Goal: Transaction & Acquisition: Purchase product/service

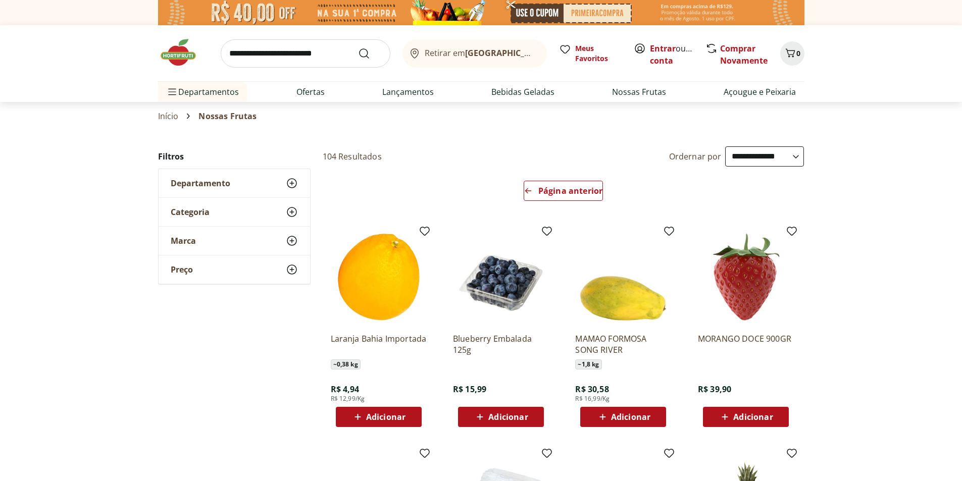
select select "**********"
click at [661, 46] on link "Entrar" at bounding box center [663, 48] width 26 height 11
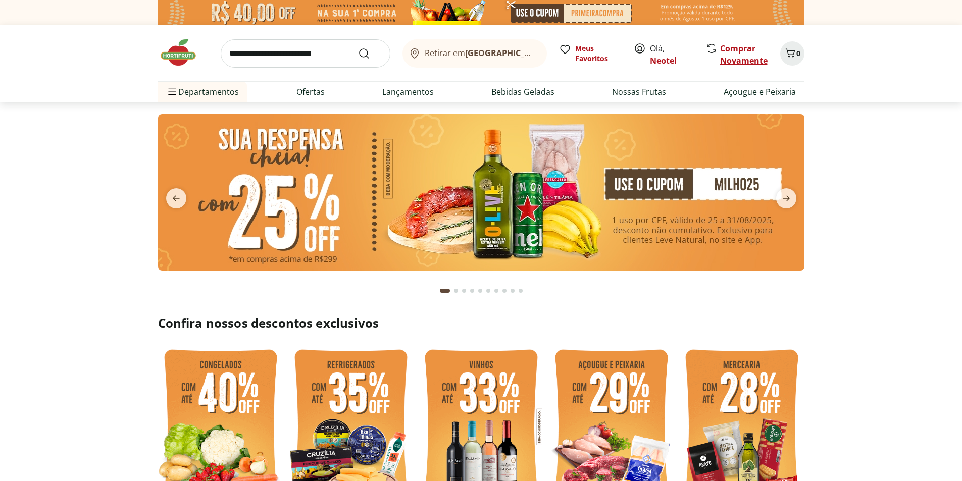
click at [750, 57] on link "Comprar Novamente" at bounding box center [743, 54] width 47 height 23
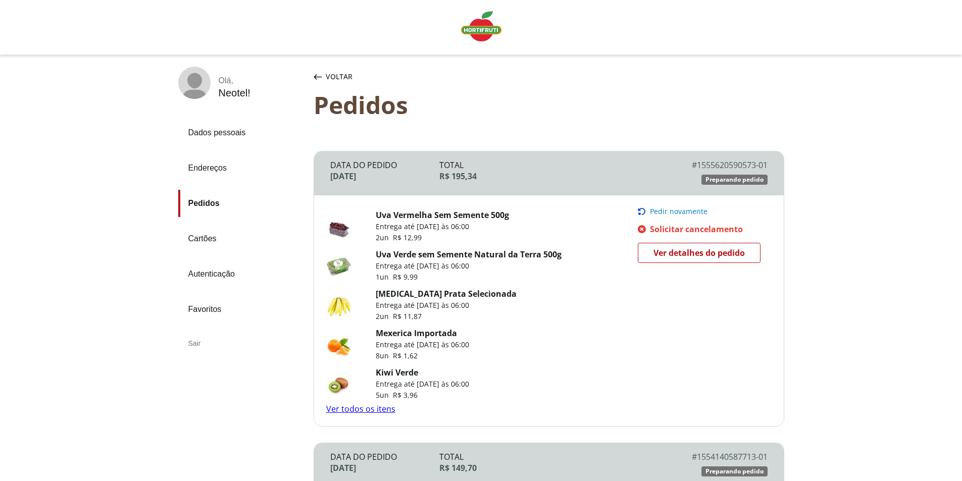
click at [677, 209] on span "Pedir novamente" at bounding box center [679, 212] width 58 height 8
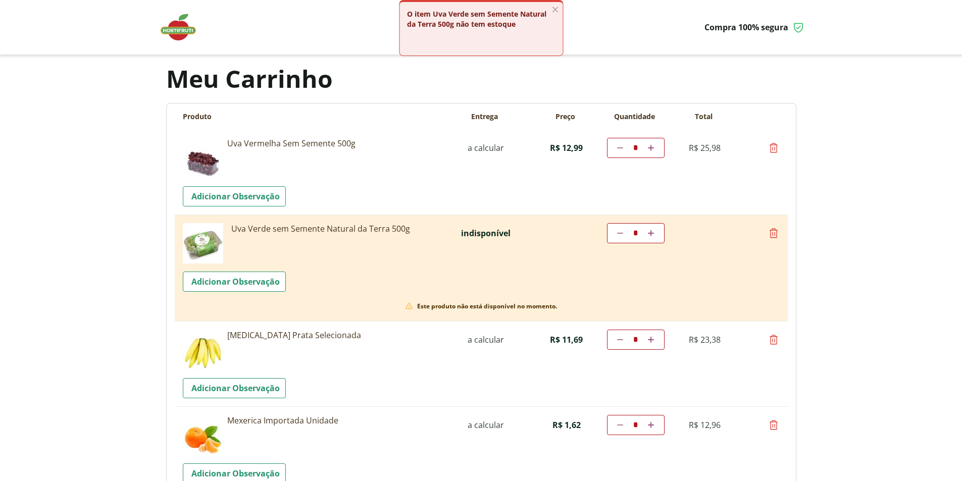
click at [556, 7] on icon "button" at bounding box center [555, 9] width 11 height 11
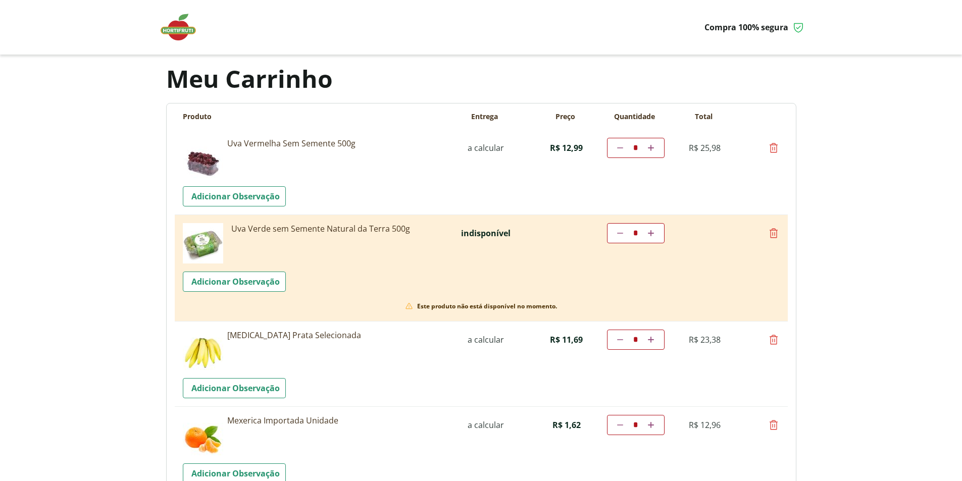
click at [774, 231] on icon at bounding box center [774, 233] width 12 height 12
type input "*"
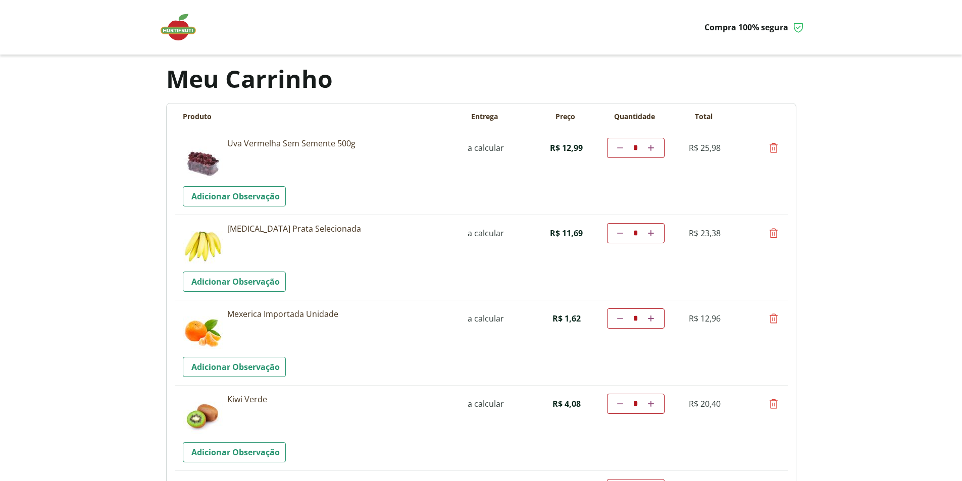
click at [180, 32] on img at bounding box center [183, 27] width 51 height 30
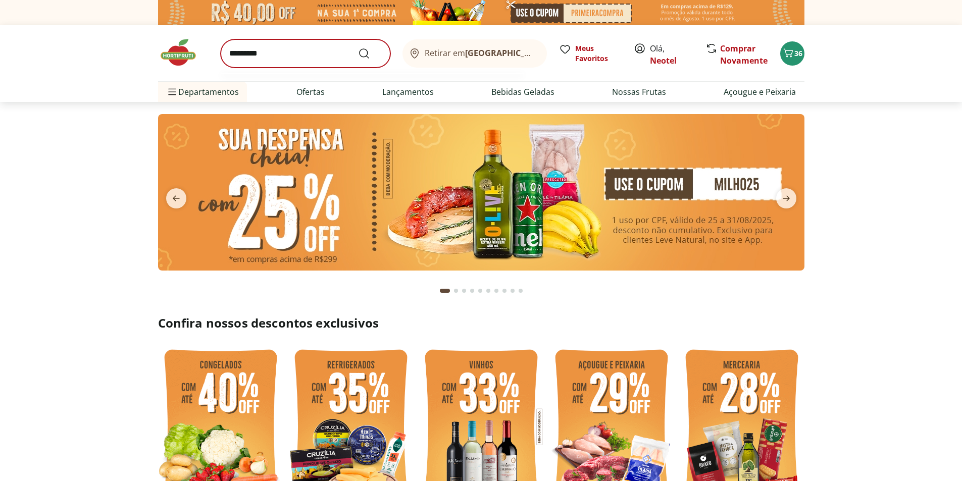
type input "*********"
click at [358, 47] on button "Submit Search" at bounding box center [370, 53] width 24 height 12
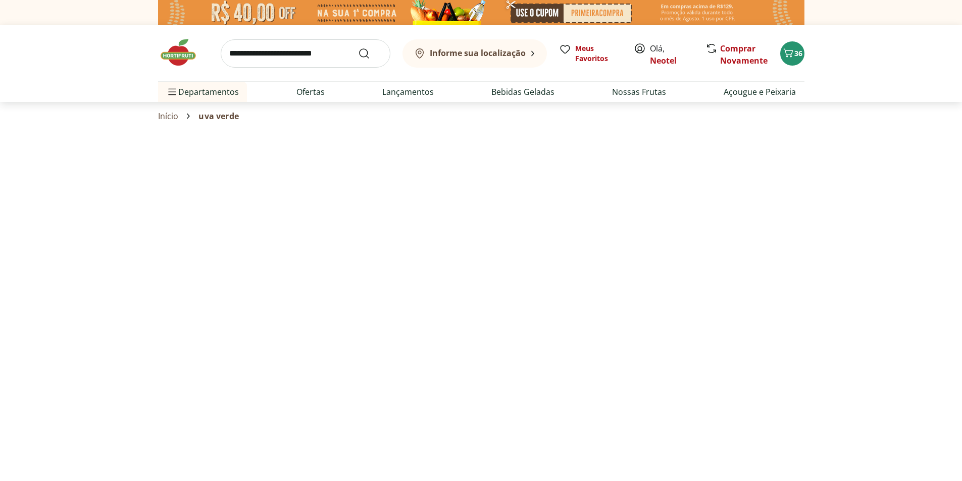
select select "**********"
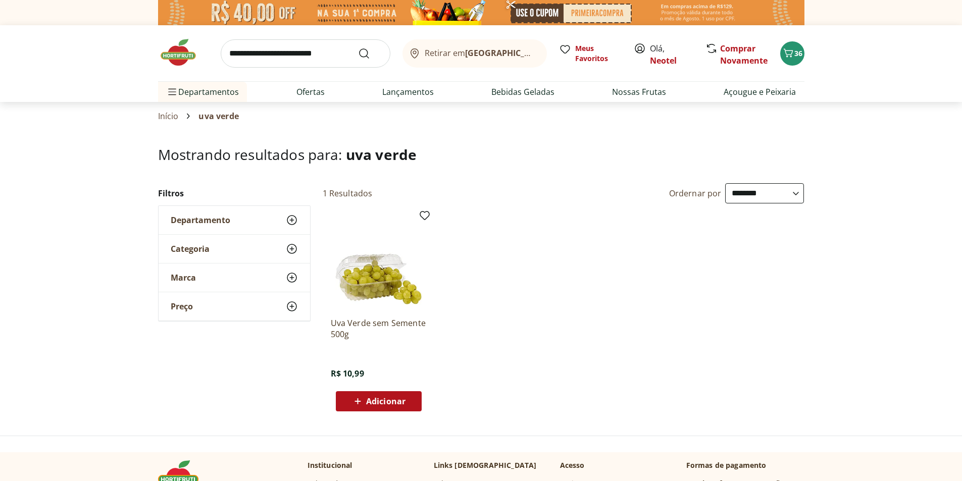
click at [392, 400] on span "Adicionar" at bounding box center [385, 402] width 39 height 8
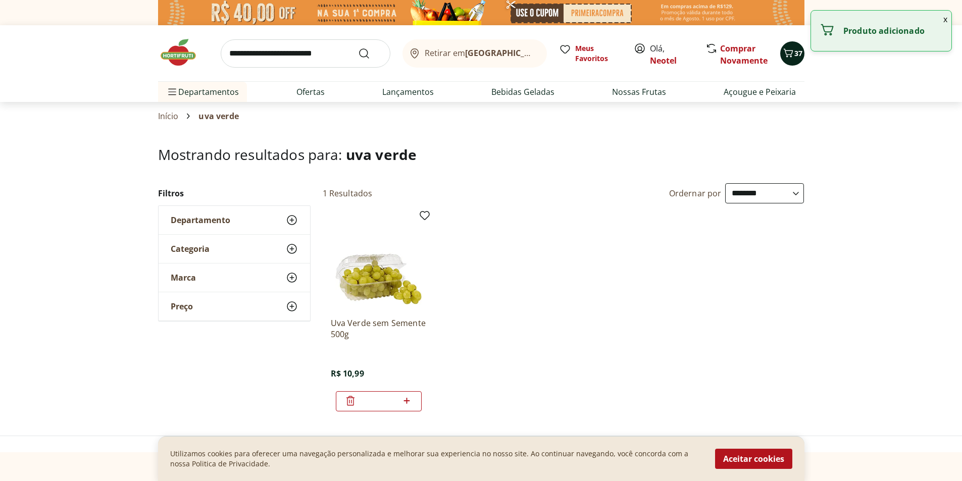
click at [792, 57] on icon "Carrinho" at bounding box center [788, 53] width 12 height 12
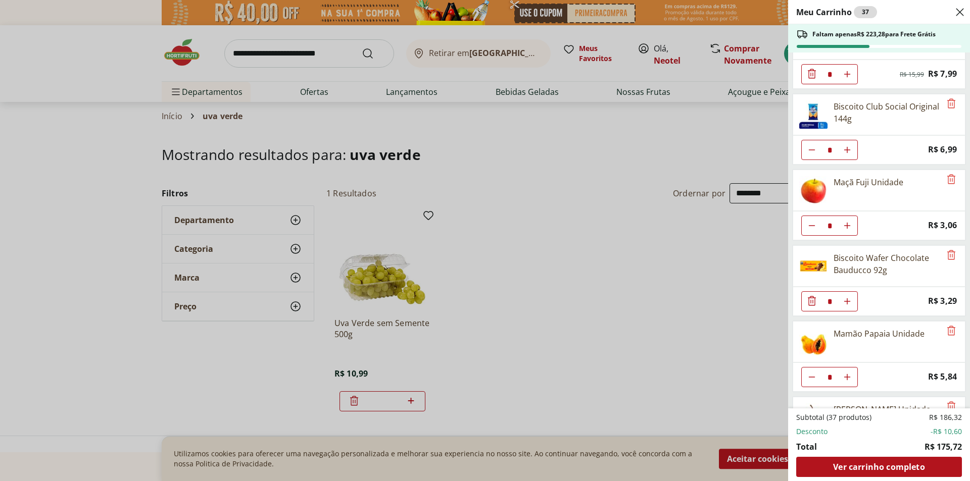
scroll to position [633, 0]
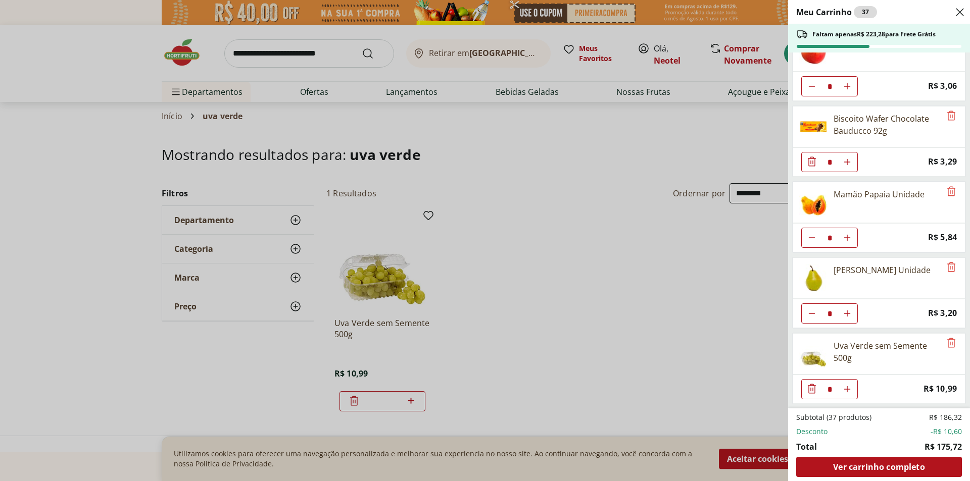
type input "*"
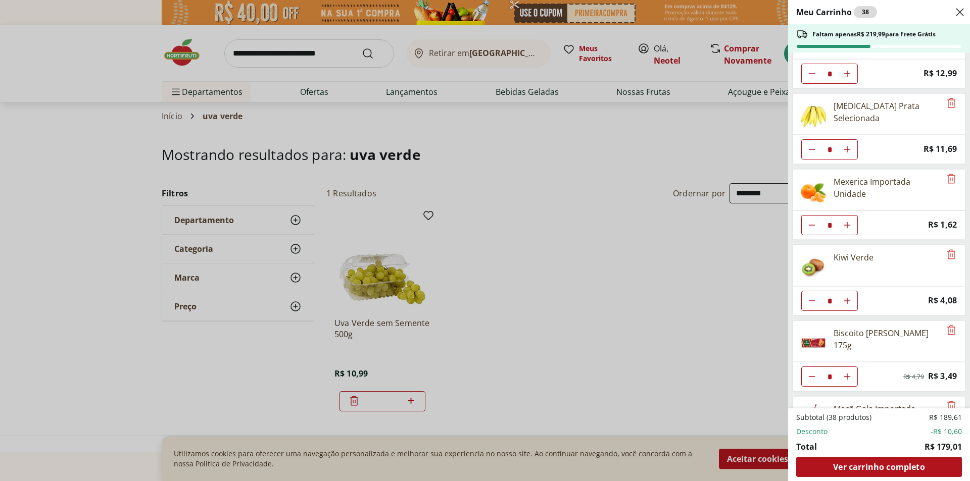
scroll to position [0, 0]
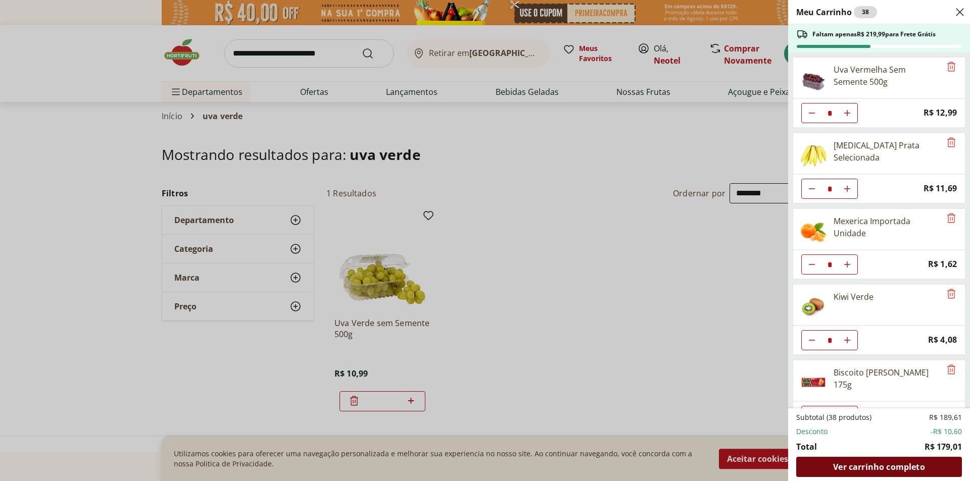
click at [879, 466] on span "Ver carrinho completo" at bounding box center [878, 467] width 91 height 8
